Goal: Register for event/course

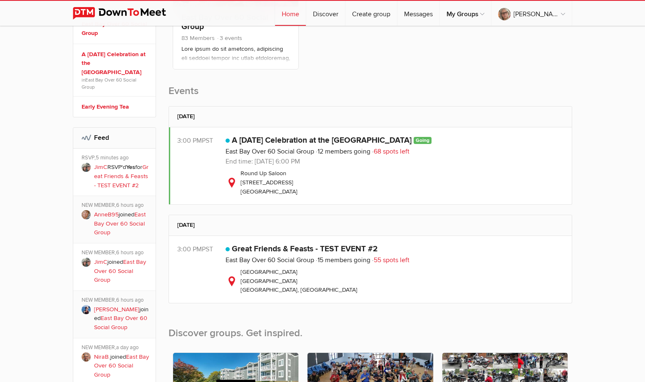
scroll to position [291, 0]
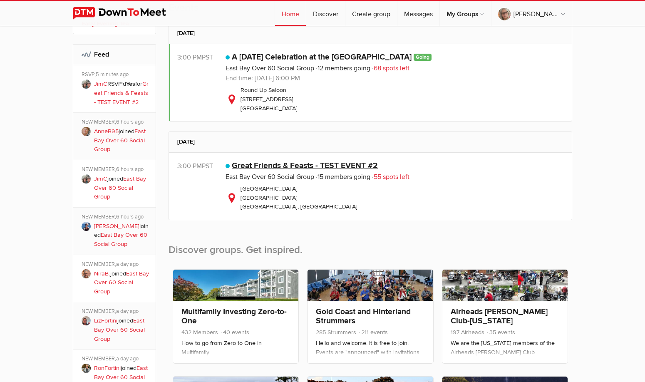
click at [308, 167] on link "Great Friends & Feasts - TEST EVENT #2" at bounding box center [305, 166] width 146 height 10
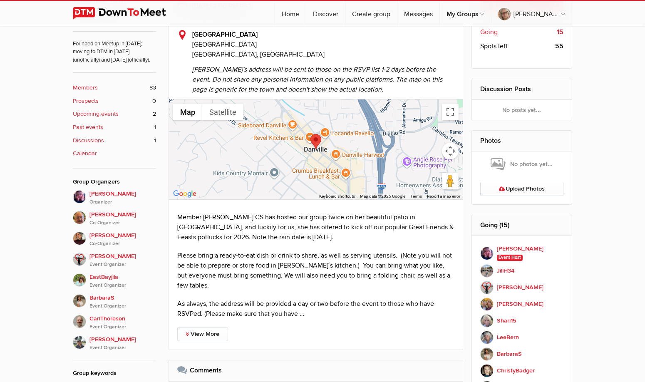
scroll to position [166, 0]
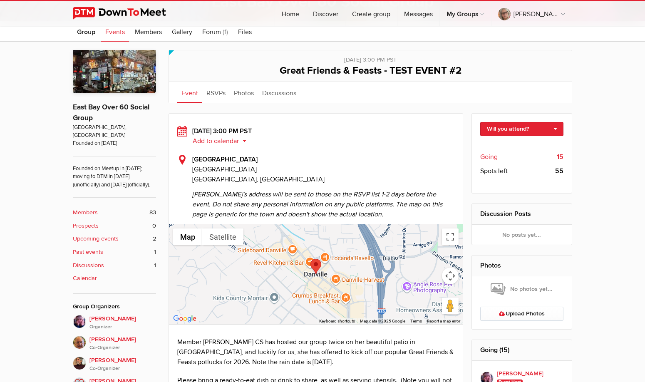
click at [568, 286] on div "No photos yet..." at bounding box center [522, 287] width 100 height 22
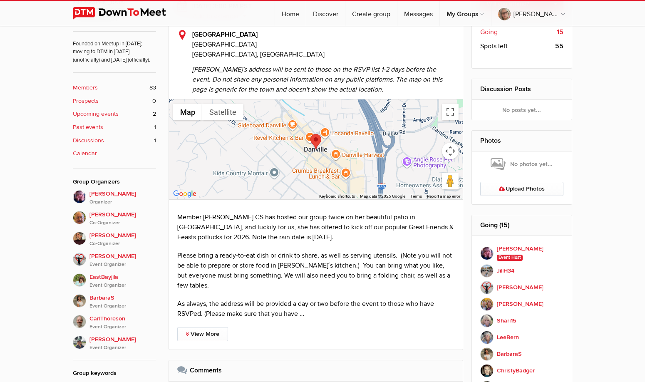
scroll to position [333, 0]
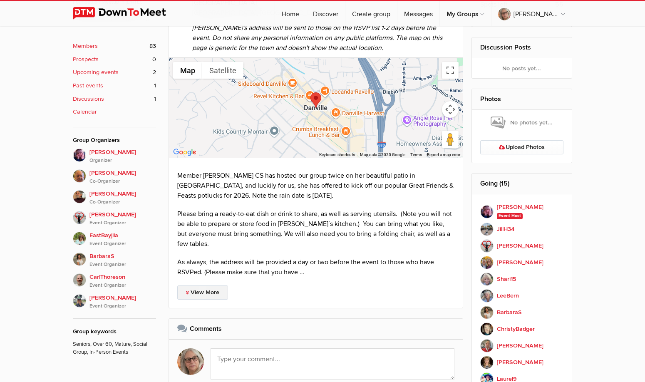
click at [205, 285] on link "View More" at bounding box center [202, 292] width 51 height 14
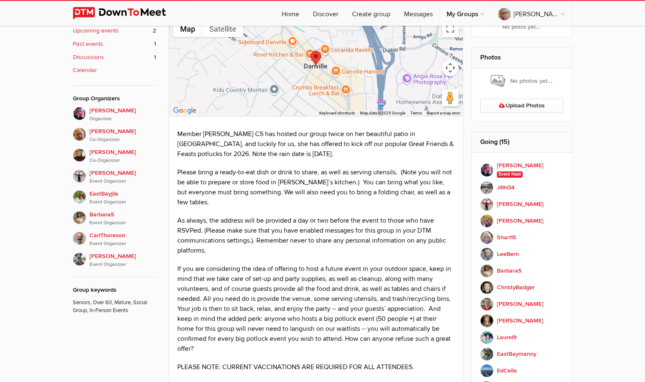
scroll to position [250, 0]
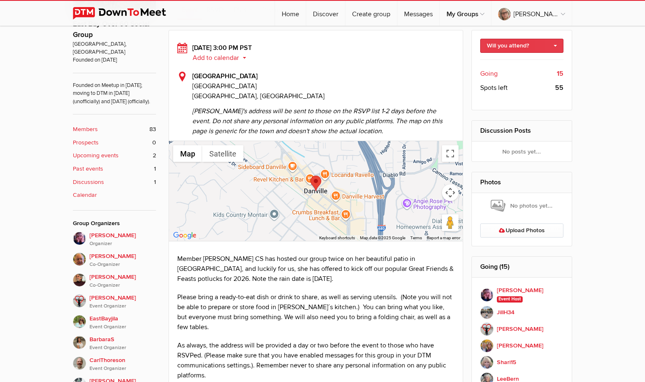
click at [544, 45] on link "Will you attend?" at bounding box center [522, 46] width 84 height 14
click at [514, 64] on link "I'm going" at bounding box center [521, 63] width 83 height 12
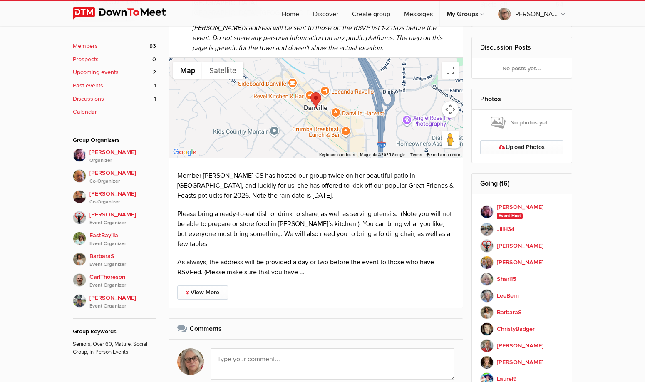
scroll to position [416, 0]
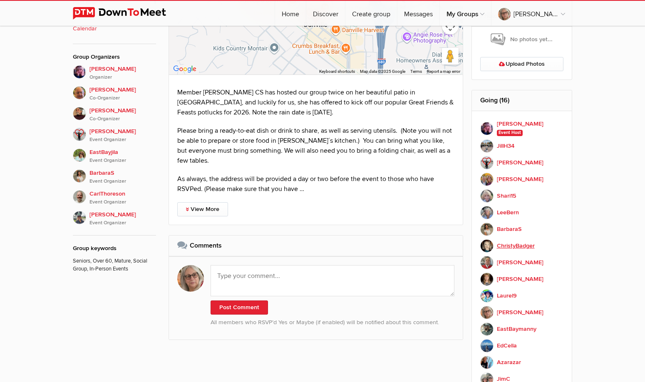
click at [507, 246] on b "ChristyBadger" at bounding box center [516, 245] width 38 height 9
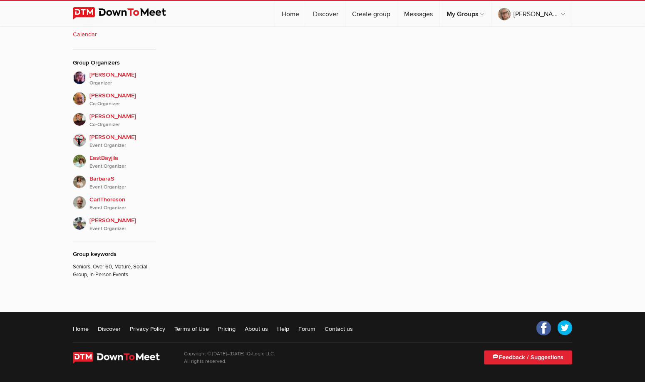
scroll to position [187, 0]
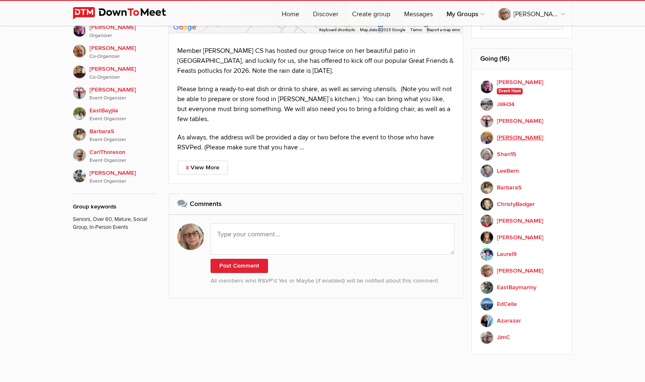
scroll to position [499, 0]
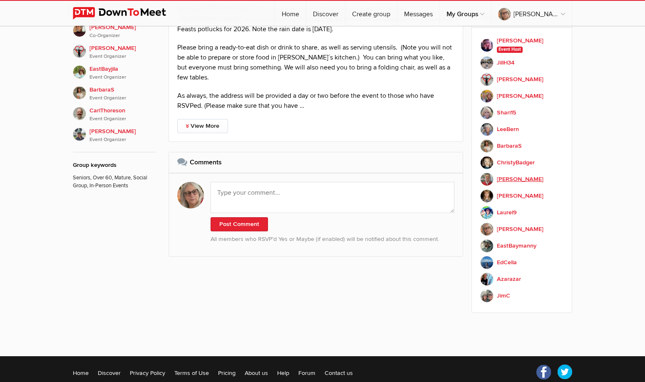
click at [509, 181] on b "[PERSON_NAME]" at bounding box center [520, 179] width 47 height 9
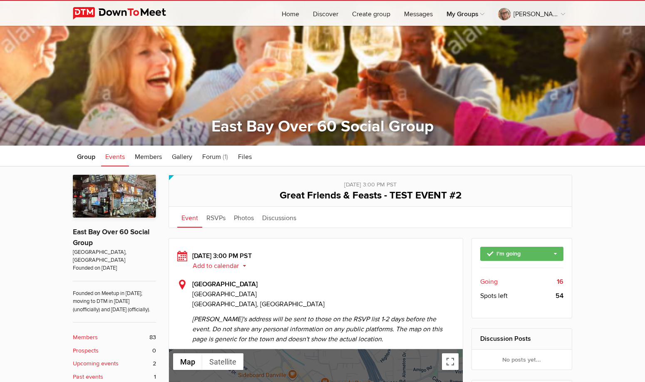
scroll to position [166, 0]
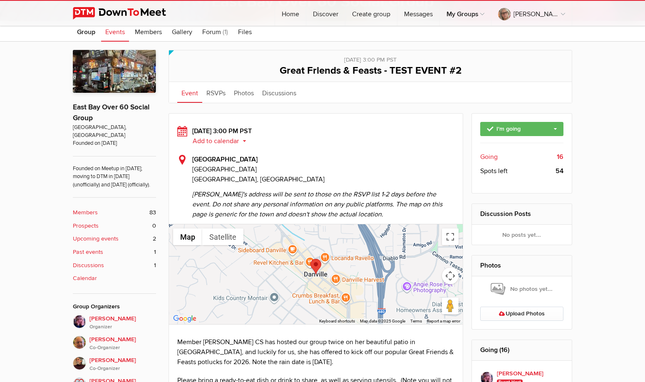
click at [314, 279] on div at bounding box center [316, 274] width 294 height 100
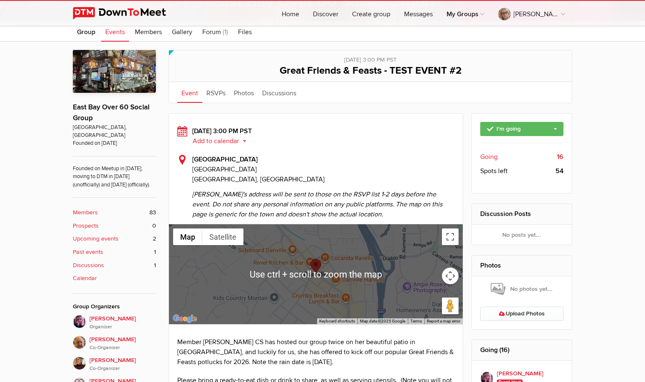
scroll to position [208, 0]
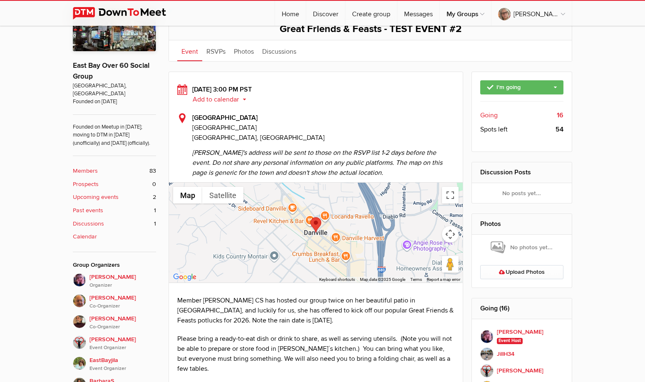
click at [628, 278] on div "Limited visibility event Event is listed, but non-members won't see details of …" at bounding box center [322, 319] width 645 height 639
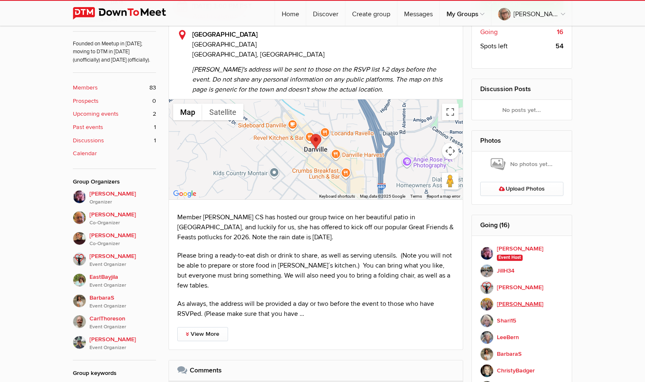
scroll to position [166, 0]
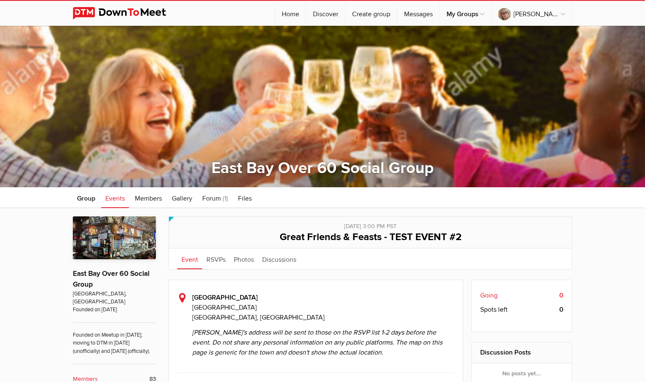
scroll to position [125, 0]
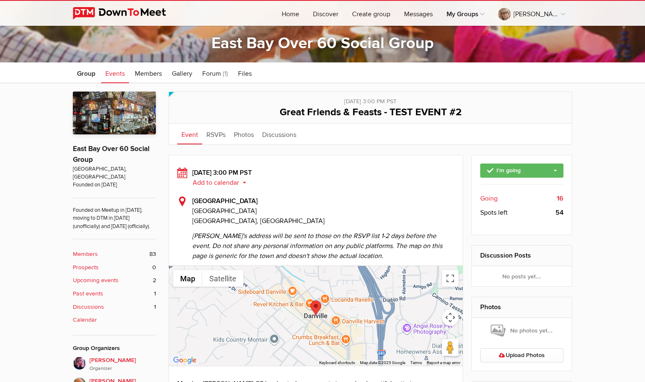
click at [221, 184] on button "Add to calendar" at bounding box center [222, 182] width 60 height 7
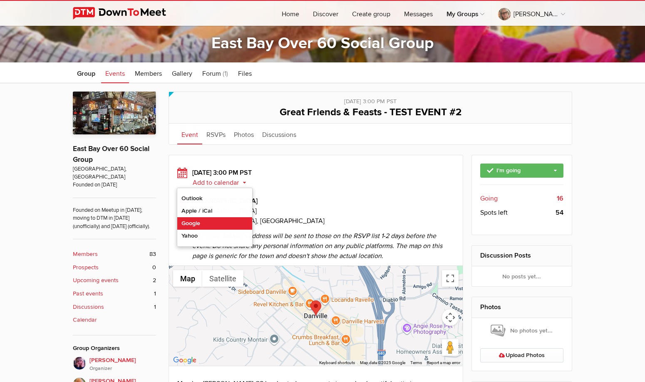
click at [214, 223] on link "Google" at bounding box center [214, 223] width 75 height 12
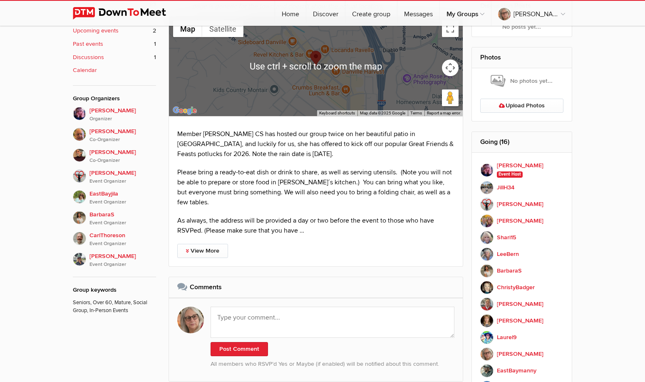
scroll to position [499, 0]
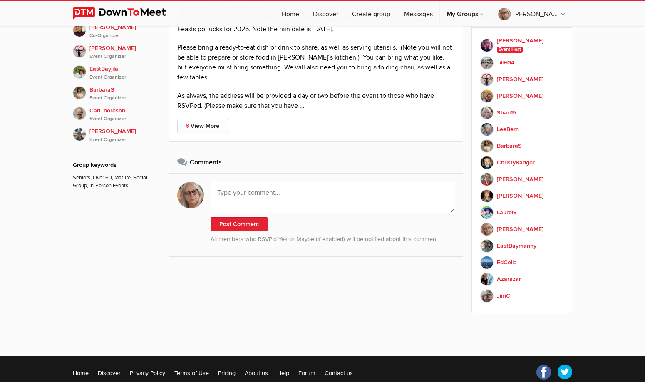
click at [512, 246] on b "EastBaymanny" at bounding box center [517, 245] width 40 height 9
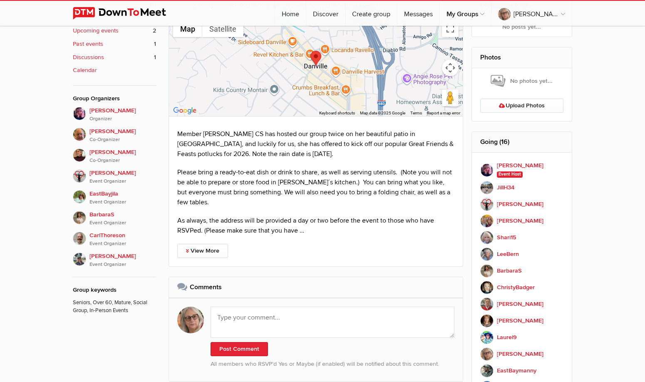
scroll to position [458, 0]
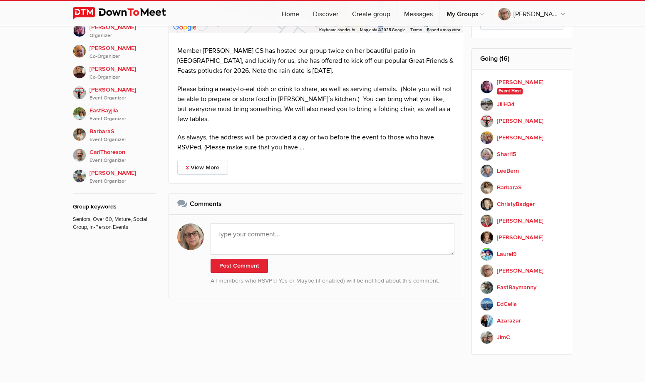
click at [511, 240] on b "[PERSON_NAME]" at bounding box center [520, 237] width 47 height 9
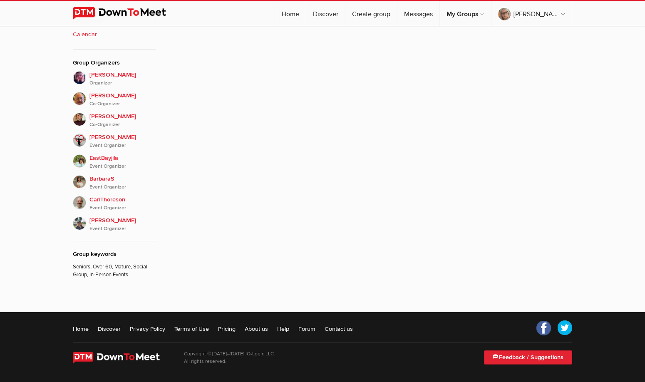
scroll to position [187, 0]
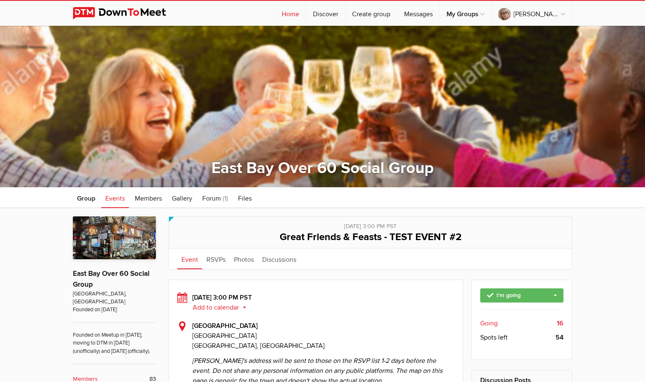
click at [306, 12] on link "Home" at bounding box center [290, 13] width 31 height 25
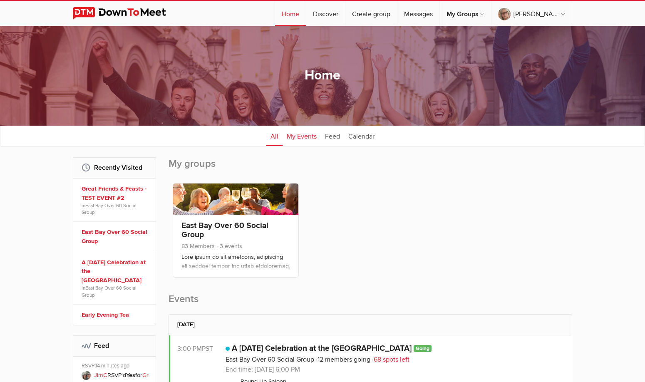
click at [303, 137] on link "My Events" at bounding box center [301, 135] width 38 height 21
